Goal: Transaction & Acquisition: Book appointment/travel/reservation

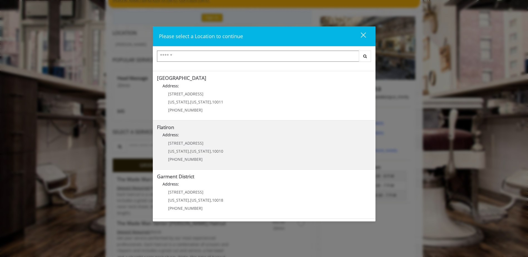
scroll to position [84, 0]
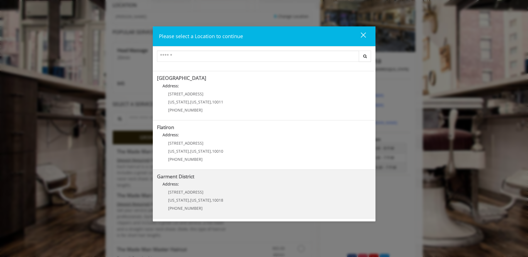
click at [187, 203] on div "[STREET_ADDRESS][US_STATE][US_STATE] (212) 997-4247" at bounding box center [191, 202] width 69 height 24
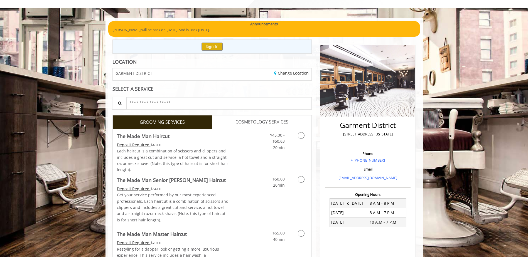
scroll to position [56, 0]
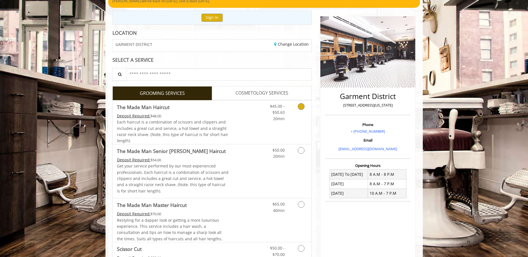
click at [305, 108] on link "Grooming services" at bounding box center [300, 111] width 14 height 21
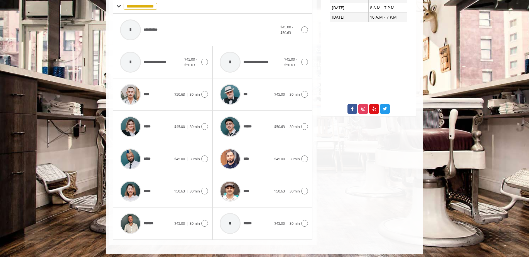
scroll to position [234, 0]
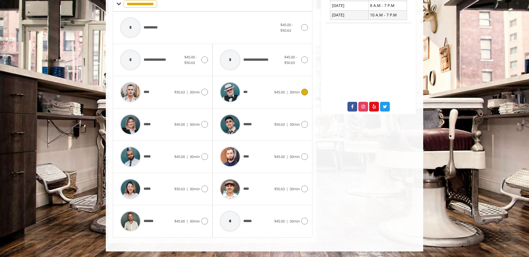
click at [306, 91] on icon at bounding box center [304, 92] width 7 height 7
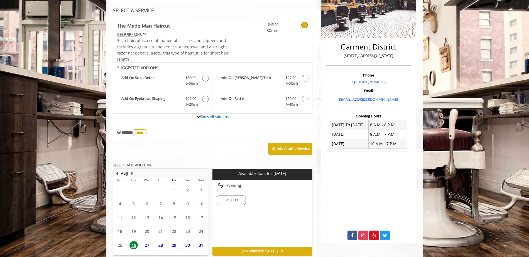
scroll to position [131, 0]
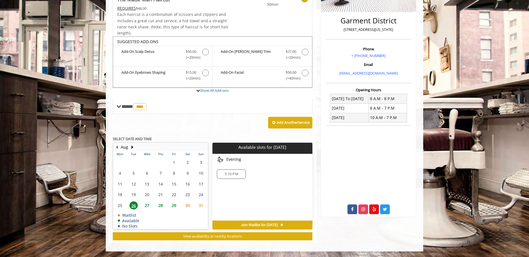
click at [149, 205] on span "27" at bounding box center [147, 206] width 8 height 8
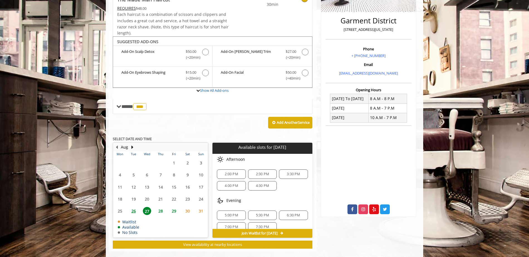
scroll to position [140, 0]
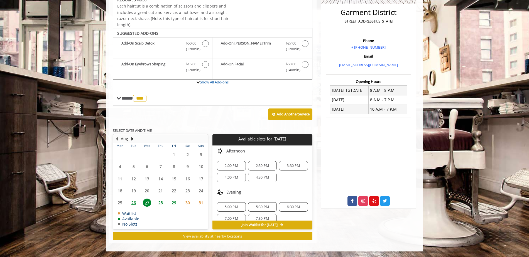
click at [136, 203] on span "26" at bounding box center [133, 203] width 8 height 8
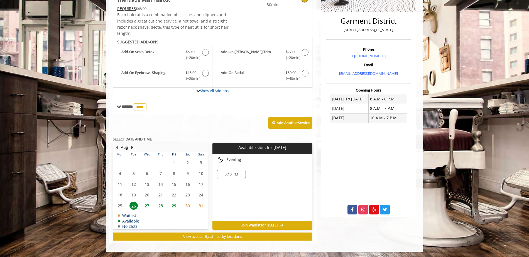
scroll to position [131, 0]
click at [302, 53] on icon "The Made Man Haircut Add-onS" at bounding box center [305, 52] width 7 height 7
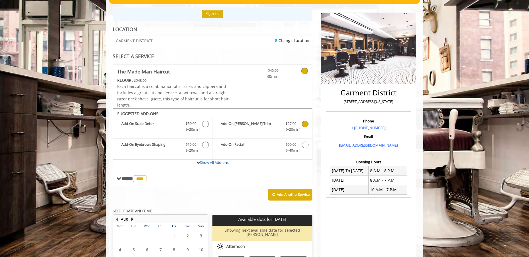
scroll to position [139, 0]
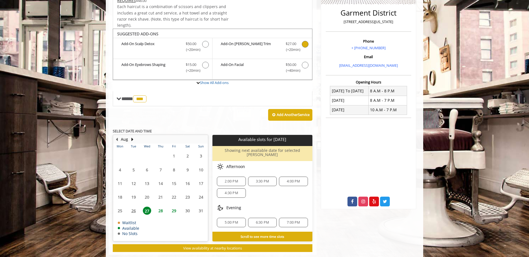
click at [16, 106] on body "**********" at bounding box center [264, 85] width 529 height 358
